Goal: Navigation & Orientation: Find specific page/section

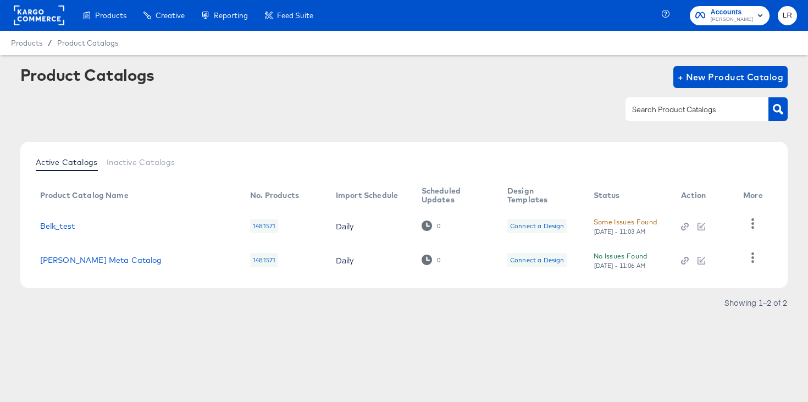
click at [731, 27] on div "Accounts [PERSON_NAME]" at bounding box center [737, 15] width 142 height 31
click at [731, 13] on span "Accounts" at bounding box center [732, 13] width 42 height 12
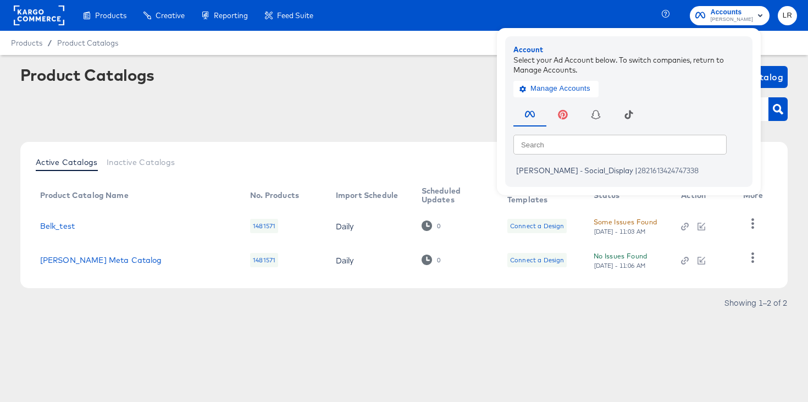
click at [35, 10] on rect at bounding box center [39, 15] width 51 height 20
